Goal: Communication & Community: Answer question/provide support

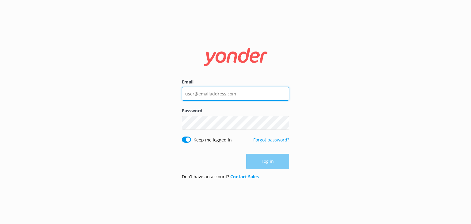
click at [239, 95] on input "Email" at bounding box center [235, 94] width 107 height 14
type input "[EMAIL_ADDRESS][DOMAIN_NAME]"
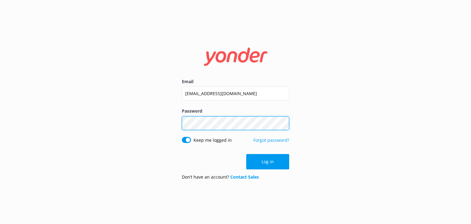
click button "Log in" at bounding box center [267, 161] width 43 height 15
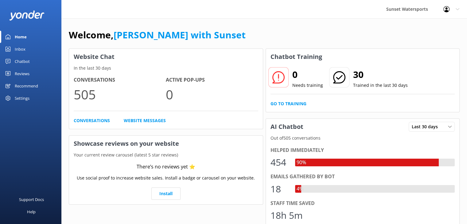
click at [22, 49] on div "Inbox" at bounding box center [20, 49] width 11 height 12
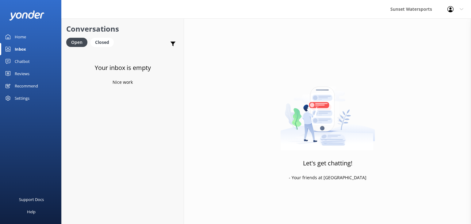
click at [19, 51] on div "Inbox" at bounding box center [20, 49] width 11 height 12
click at [129, 68] on p "Bot: Make sure to enter the promo code in the checkout menu if there is a promo…" at bounding box center [124, 67] width 90 height 6
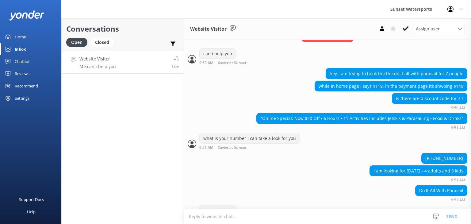
scroll to position [204, 0]
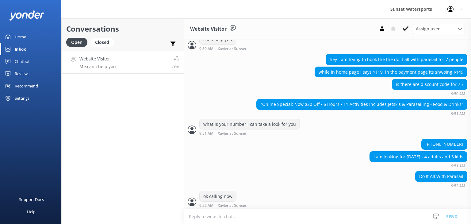
click at [113, 59] on h4 "Website Visitor" at bounding box center [97, 59] width 37 height 7
click at [126, 109] on div "Conversations Open Closed Important Assigned to me Unassigned Website Visitor M…" at bounding box center [122, 121] width 123 height 206
click at [118, 66] on link "Website Visitor Me: can i help you 1h" at bounding box center [123, 62] width 122 height 23
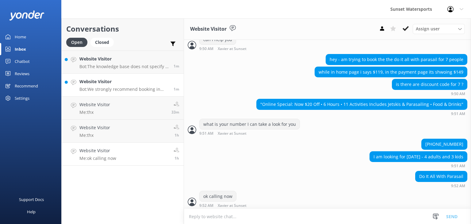
click at [140, 93] on link "Website Visitor Bot: We strongly recommend booking in advance as our tours are …" at bounding box center [123, 85] width 122 height 23
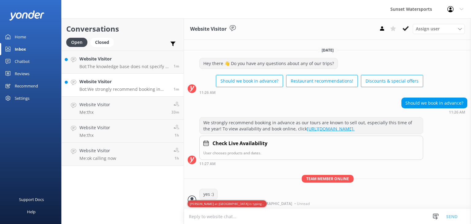
scroll to position [3, 0]
click at [112, 62] on h4 "Website Visitor" at bounding box center [124, 59] width 90 height 7
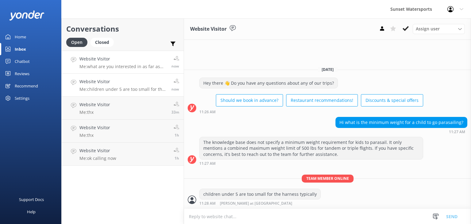
click at [131, 61] on h4 "Website Visitor" at bounding box center [122, 59] width 87 height 7
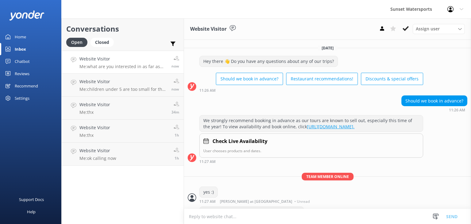
scroll to position [23, 0]
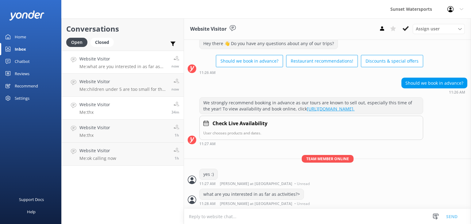
click at [100, 105] on h4 "Website Visitor" at bounding box center [94, 104] width 31 height 7
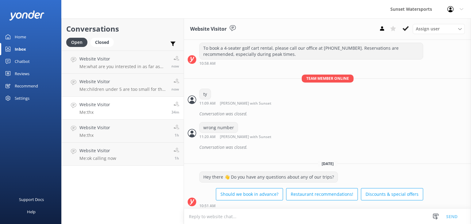
scroll to position [5201, 0]
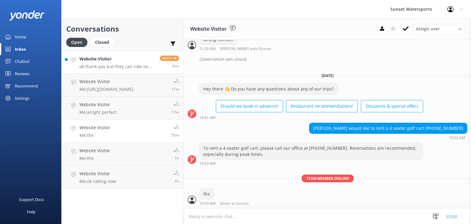
click at [123, 61] on h4 "Website Visitor" at bounding box center [117, 59] width 76 height 7
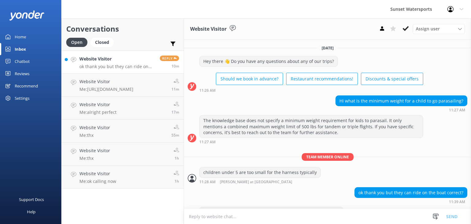
scroll to position [87, 0]
